Goal: Find specific page/section: Find specific page/section

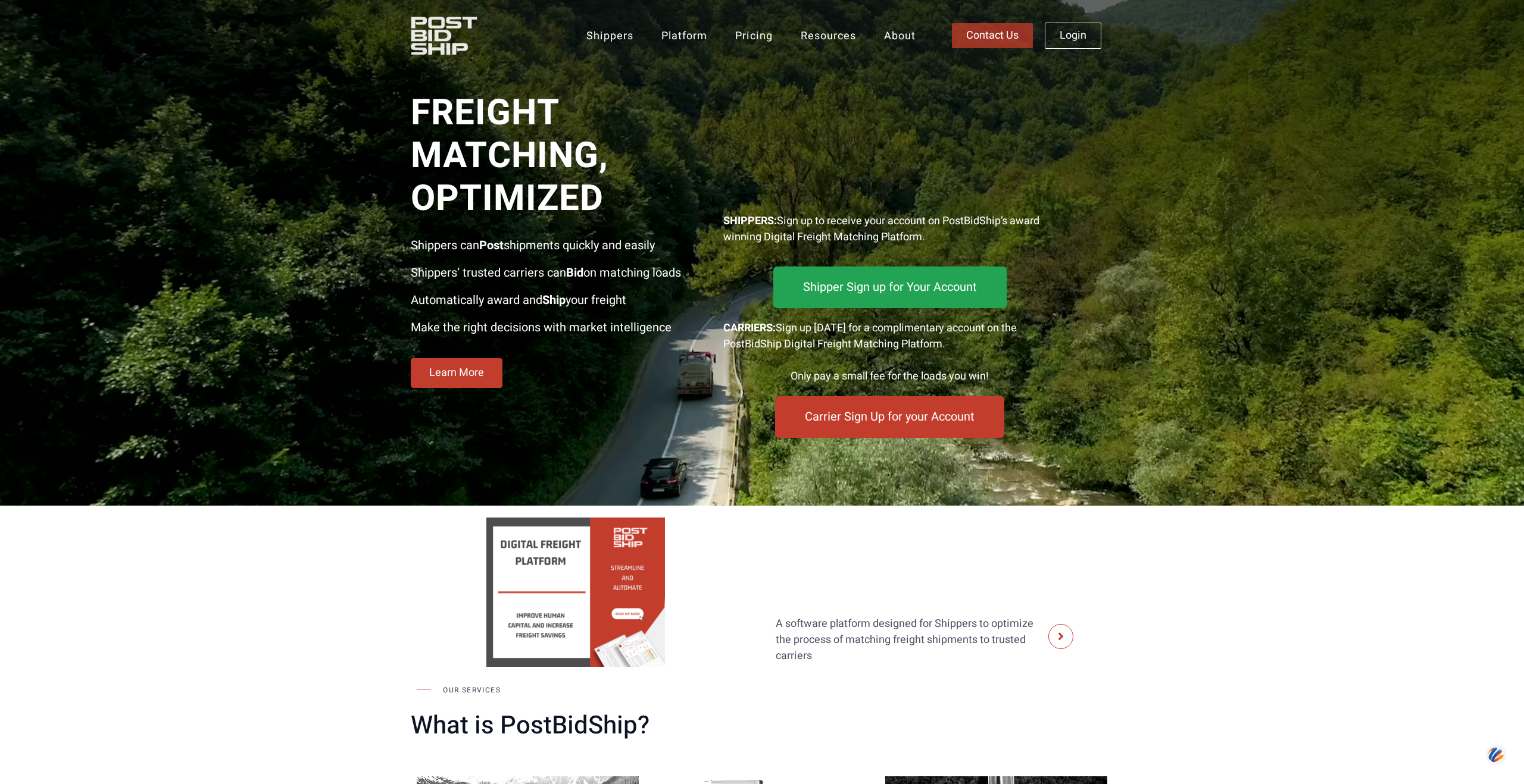
click at [988, 33] on span "Contact Us" at bounding box center [992, 36] width 52 height 11
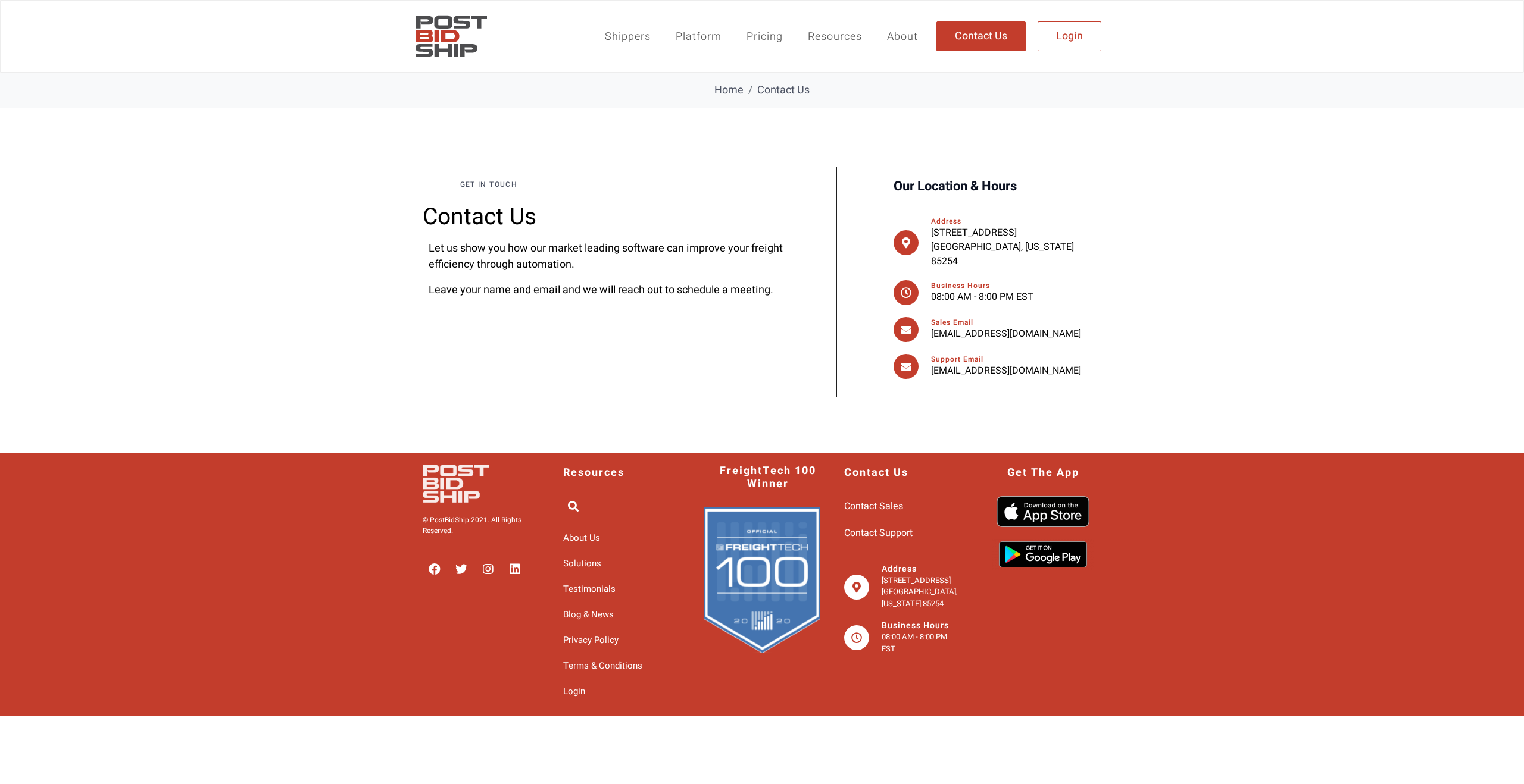
click at [973, 39] on span "Contact Us" at bounding box center [981, 36] width 52 height 11
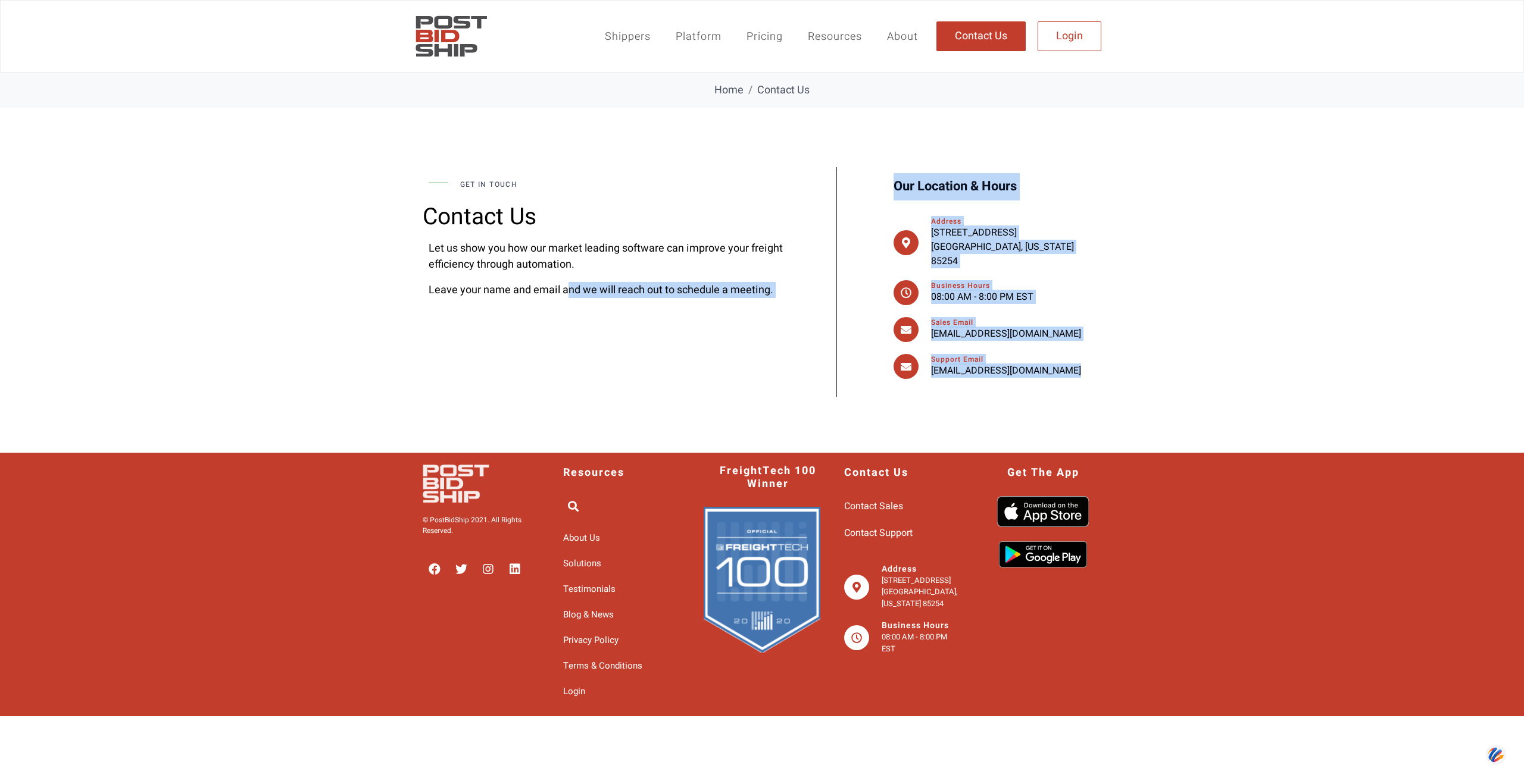
drag, startPoint x: 1084, startPoint y: 386, endPoint x: 564, endPoint y: 288, distance: 529.2
click at [564, 288] on div "get in touch Contact Us Let us show you how our market leading software can imp…" at bounding box center [762, 285] width 690 height 307
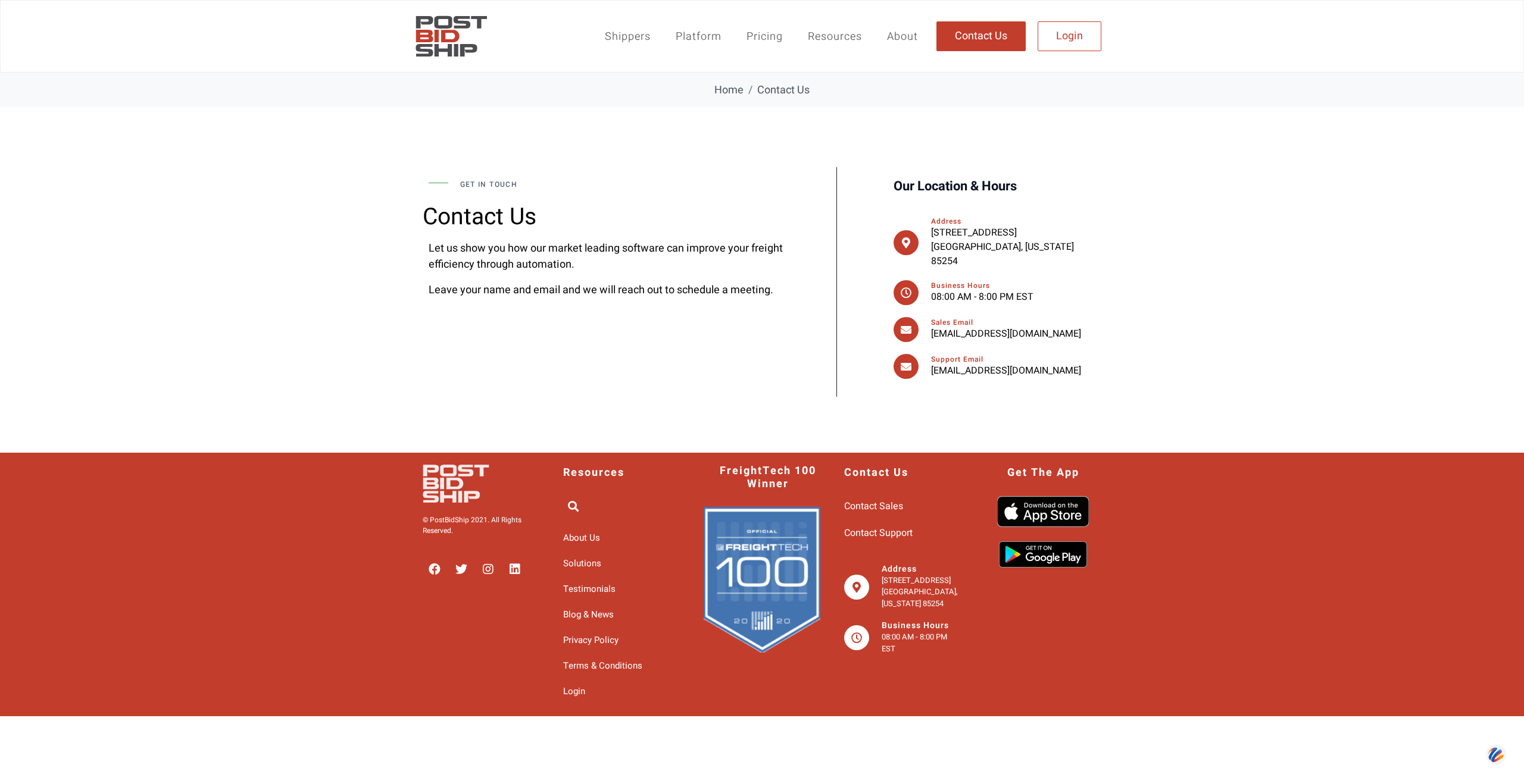
click at [990, 397] on div at bounding box center [762, 418] width 690 height 42
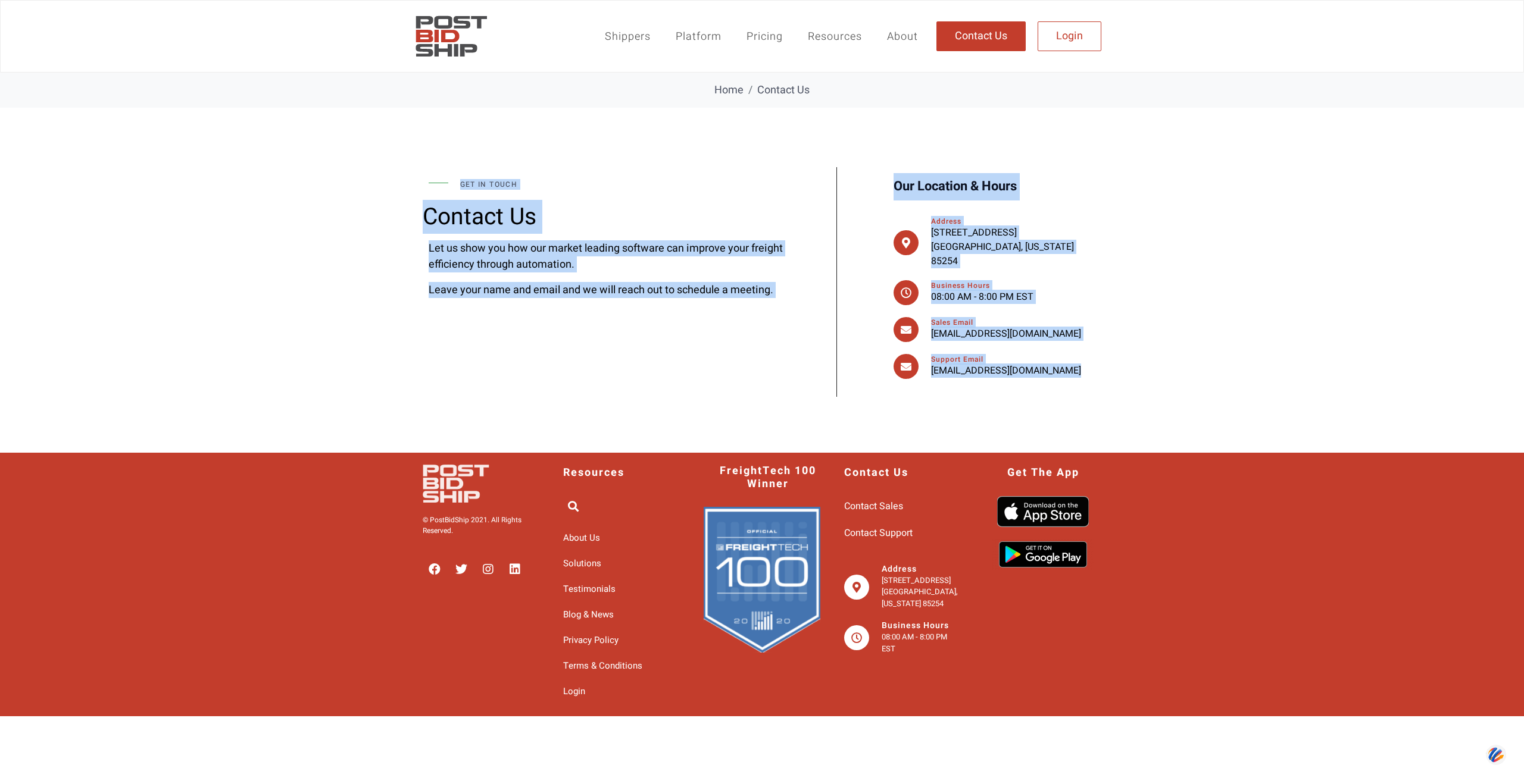
drag, startPoint x: 1058, startPoint y: 385, endPoint x: 875, endPoint y: 146, distance: 301.0
click at [875, 146] on div "get in touch Contact Us Let us show you how our market leading software can imp…" at bounding box center [762, 285] width 690 height 307
copy div "get in touch Contact Us Let us show you how our market leading software can imp…"
click at [692, 32] on link "Platform" at bounding box center [698, 36] width 71 height 28
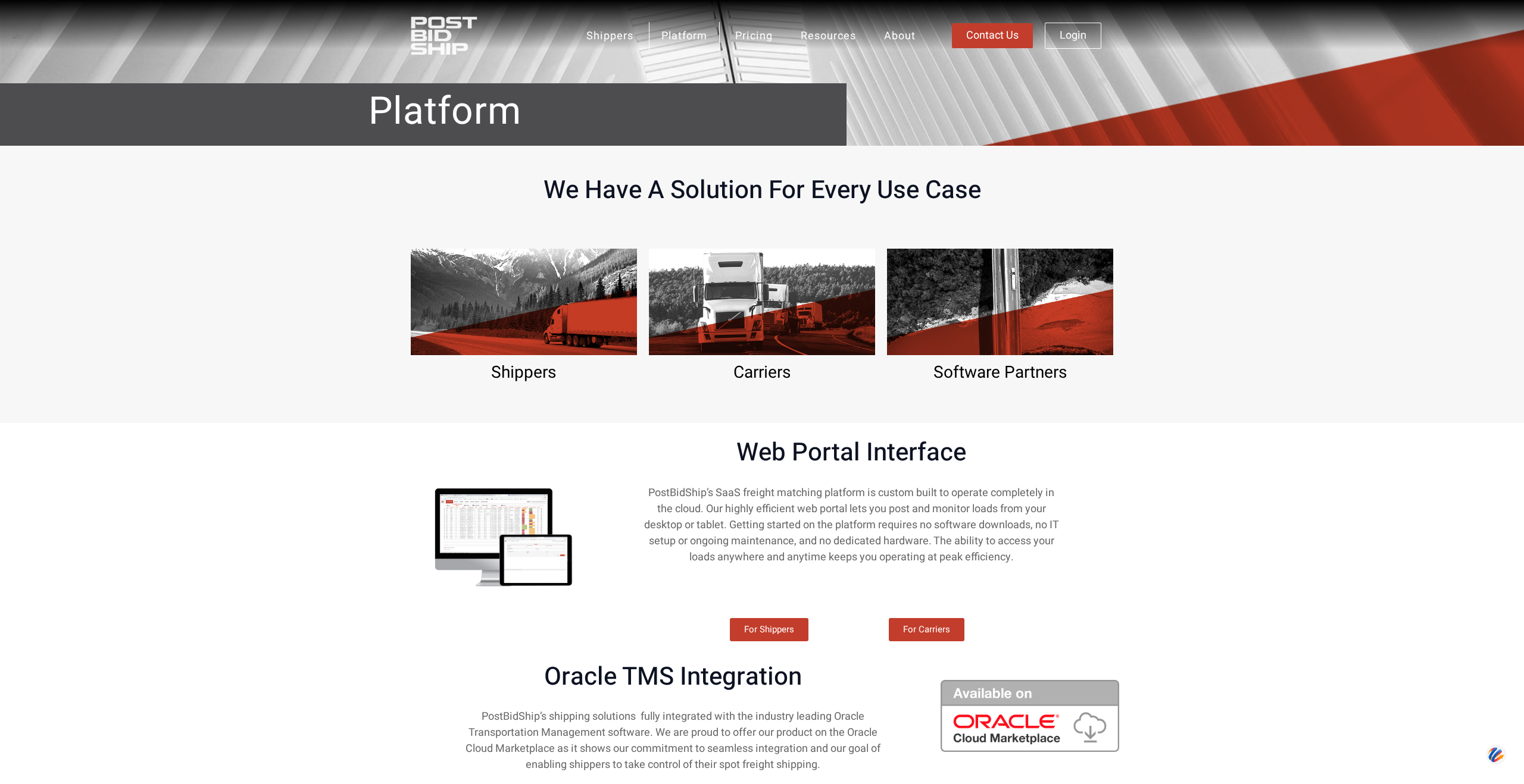
drag, startPoint x: 348, startPoint y: 666, endPoint x: 346, endPoint y: 640, distance: 26.1
click at [346, 653] on section "Oracle TMS Integration PostBidShip’s shipping solutions fully integrated with t…" at bounding box center [762, 741] width 1524 height 189
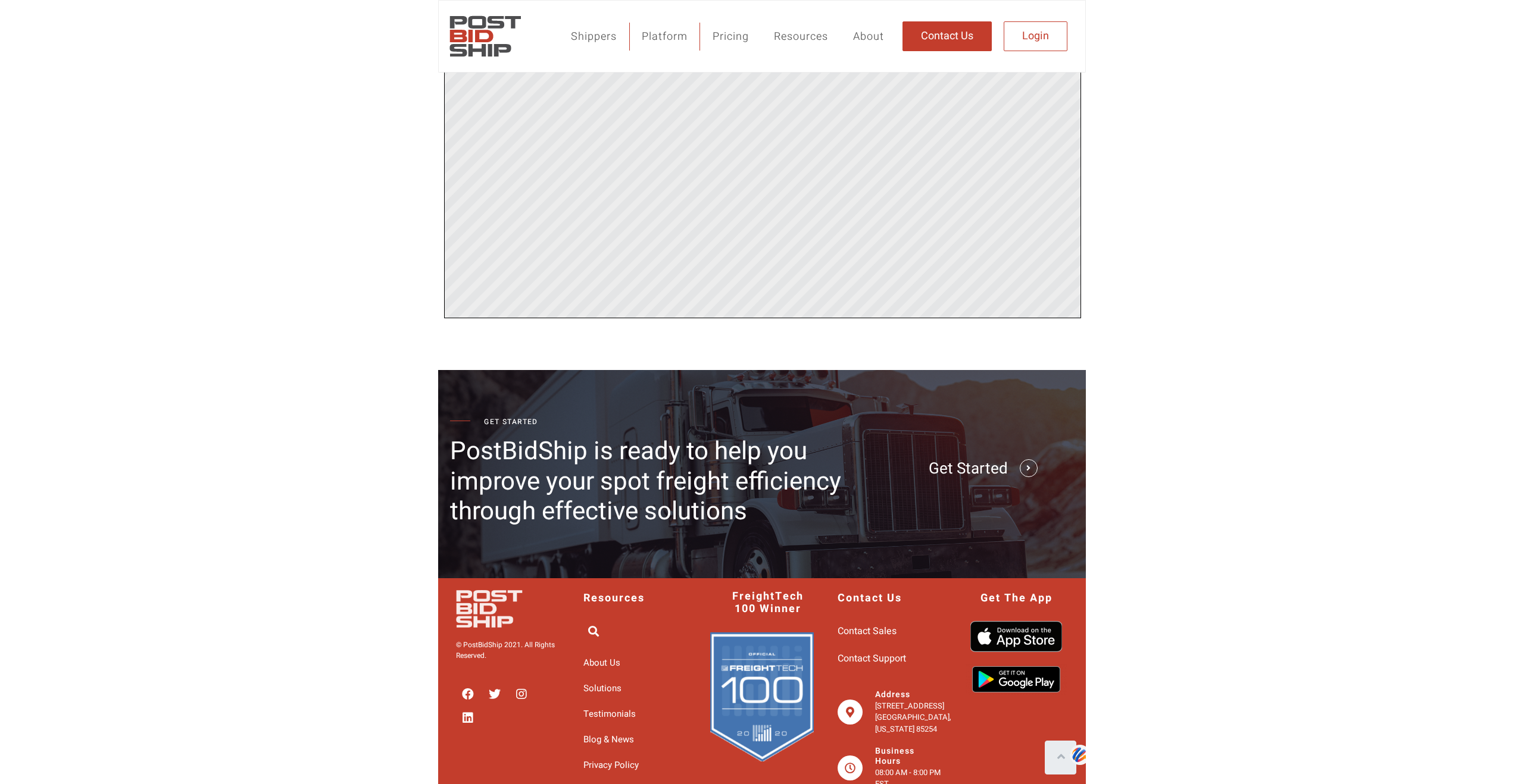
scroll to position [1667, 0]
